Goal: Task Accomplishment & Management: Complete application form

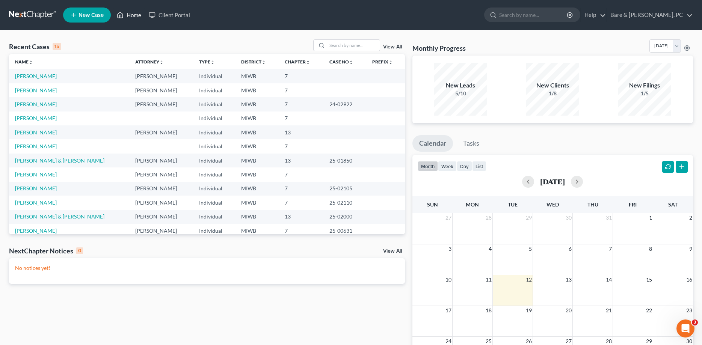
click at [132, 15] on link "Home" at bounding box center [129, 15] width 32 height 14
click at [335, 48] on input "search" at bounding box center [353, 45] width 53 height 11
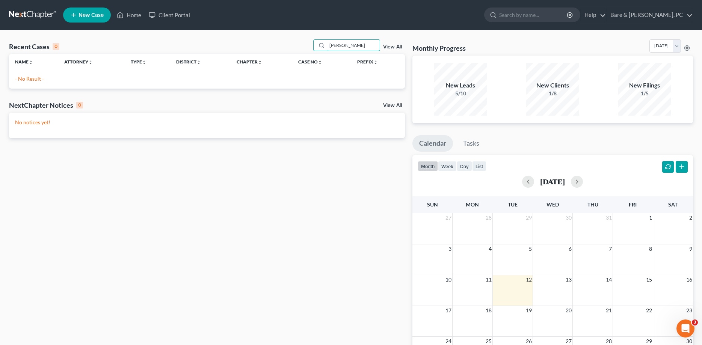
type input "[PERSON_NAME]"
click at [86, 14] on span "New Case" at bounding box center [90, 15] width 25 height 6
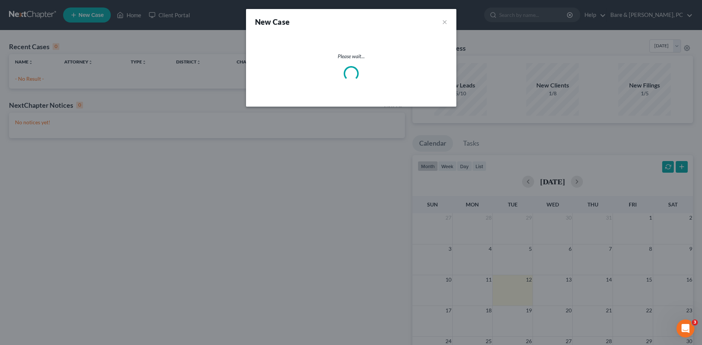
select select "41"
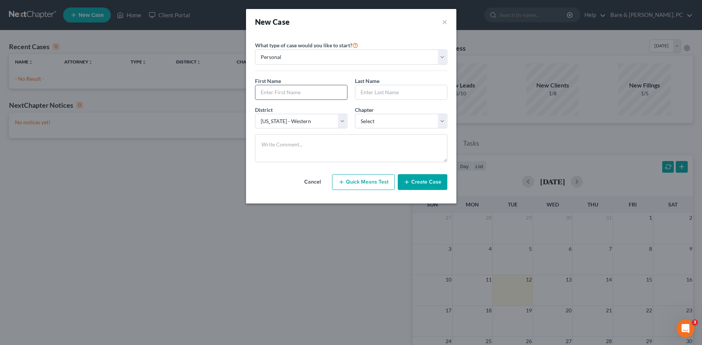
click at [283, 94] on input "text" at bounding box center [301, 92] width 92 height 14
type input "[PERSON_NAME]"
click at [355, 114] on select "Select 7 11 12 13" at bounding box center [401, 121] width 92 height 15
select select "0"
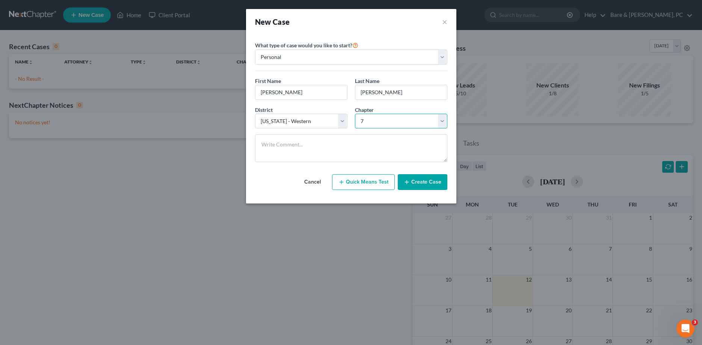
click option "7" at bounding box center [0, 0] width 0 height 0
click at [425, 181] on button "Create Case" at bounding box center [423, 182] width 50 height 16
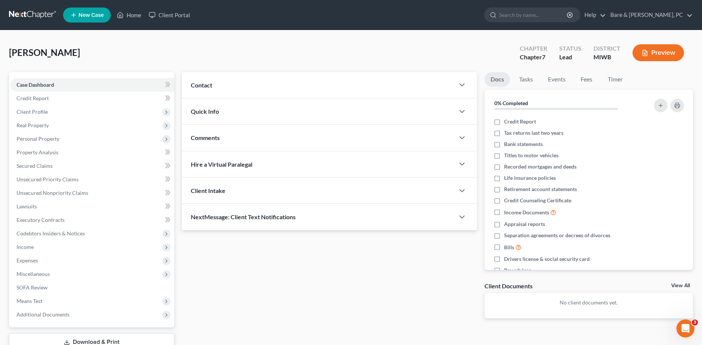
click at [207, 84] on span "Contact" at bounding box center [201, 84] width 21 height 7
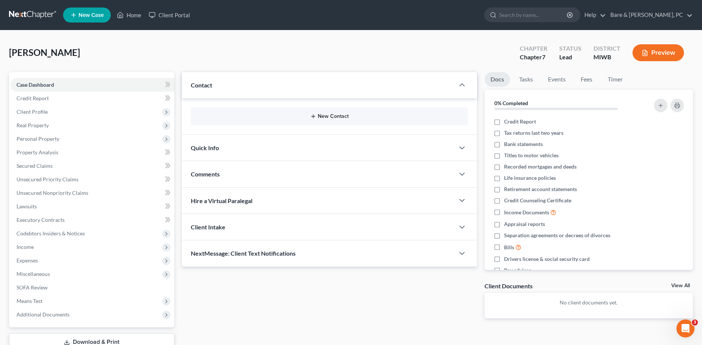
click at [342, 116] on button "New Contact" at bounding box center [329, 116] width 265 height 6
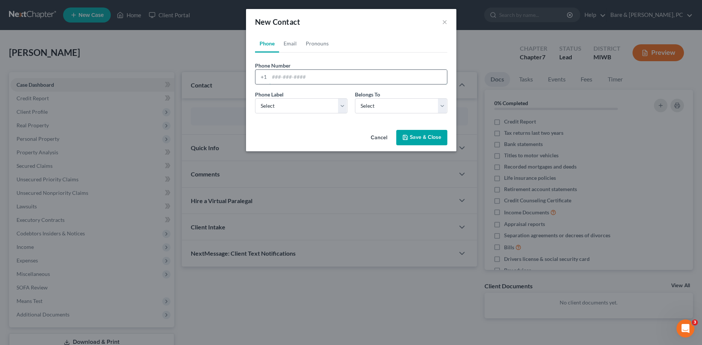
click at [271, 77] on input "tel" at bounding box center [358, 77] width 178 height 14
type input "[PHONE_NUMBER]"
click at [255, 98] on select "Select Mobile Home Work Other" at bounding box center [301, 105] width 92 height 15
select select "0"
click option "Mobile" at bounding box center [0, 0] width 0 height 0
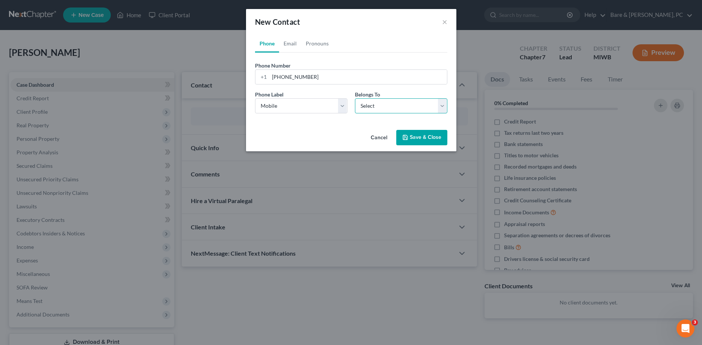
click at [355, 98] on select "Select Client Other" at bounding box center [401, 105] width 92 height 15
select select "0"
click option "Client" at bounding box center [0, 0] width 0 height 0
select select "0"
click at [294, 44] on link "Email" at bounding box center [290, 44] width 22 height 18
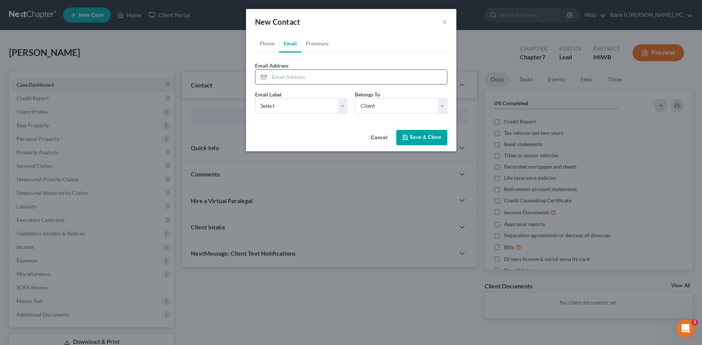
drag, startPoint x: 276, startPoint y: 78, endPoint x: 277, endPoint y: 83, distance: 4.2
click at [277, 83] on input "email" at bounding box center [358, 77] width 178 height 14
type input "[EMAIL_ADDRESS][DOMAIN_NAME]"
click at [255, 98] on select "Select Home Work Other" at bounding box center [301, 105] width 92 height 15
select select "0"
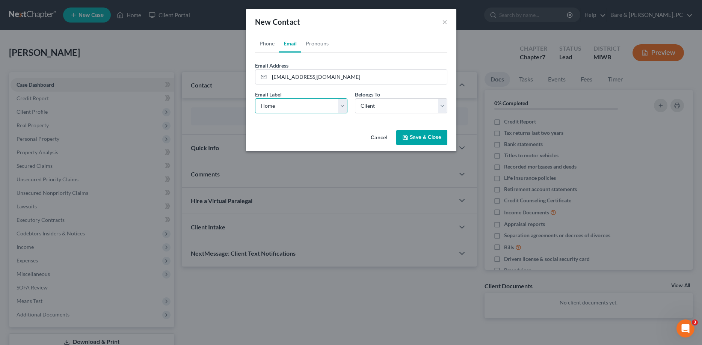
click option "Home" at bounding box center [0, 0] width 0 height 0
click at [434, 138] on button "Save & Close" at bounding box center [421, 138] width 51 height 16
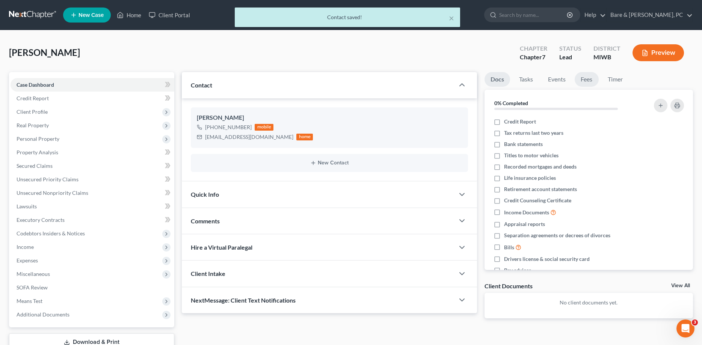
click at [590, 78] on link "Fees" at bounding box center [587, 79] width 24 height 15
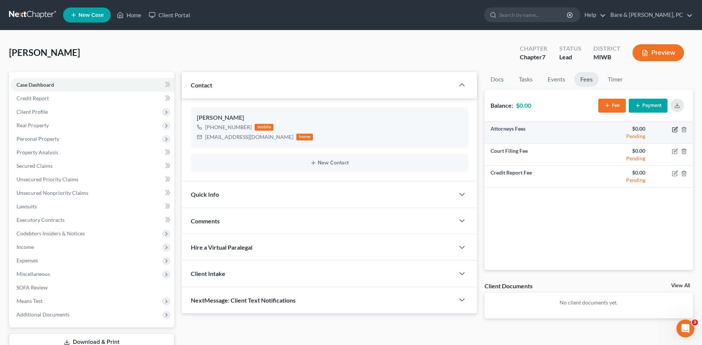
click at [673, 128] on icon "button" at bounding box center [675, 130] width 6 height 6
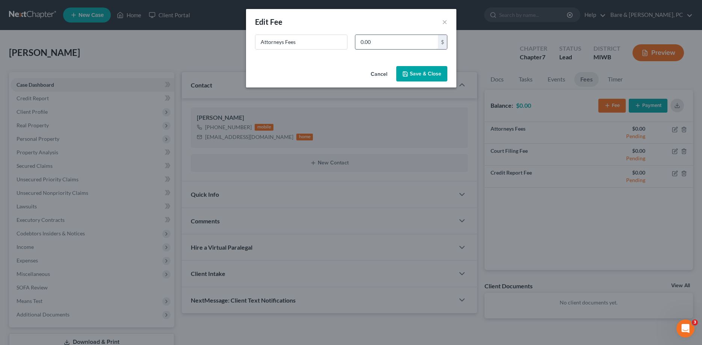
click at [376, 45] on input "0.00" at bounding box center [396, 42] width 83 height 14
type input "1,500.00"
click at [427, 75] on button "Save & Close" at bounding box center [421, 74] width 51 height 16
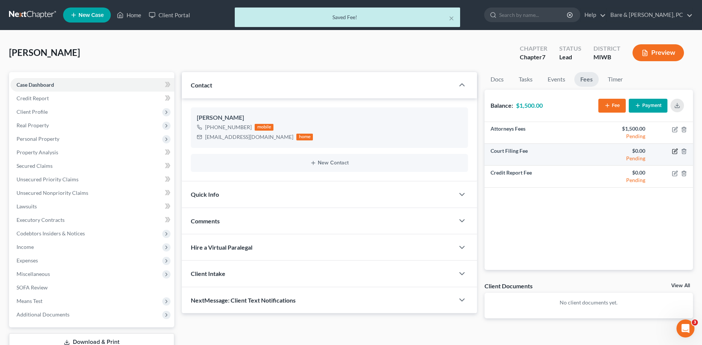
click at [674, 152] on icon "button" at bounding box center [675, 150] width 3 height 3
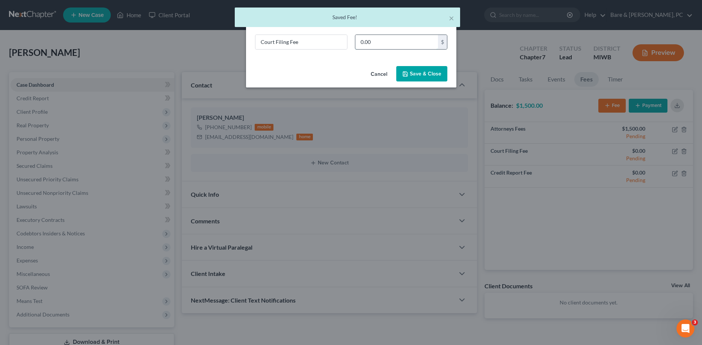
click at [378, 41] on input "0.00" at bounding box center [396, 42] width 83 height 14
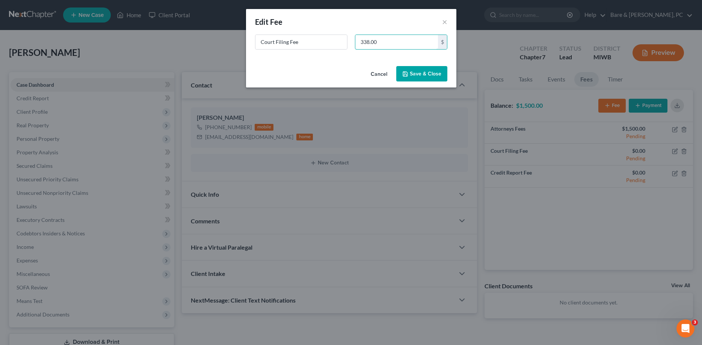
type input "338.00"
click at [428, 72] on button "Save & Close" at bounding box center [421, 74] width 51 height 16
